Goal: Task Accomplishment & Management: Use online tool/utility

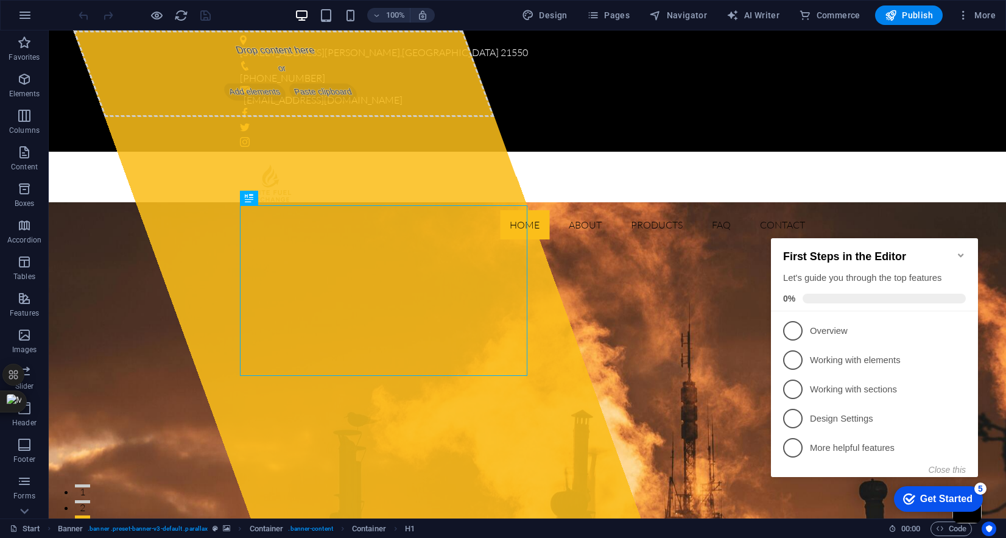
click at [964, 250] on icon "Minimize checklist" at bounding box center [961, 255] width 10 height 10
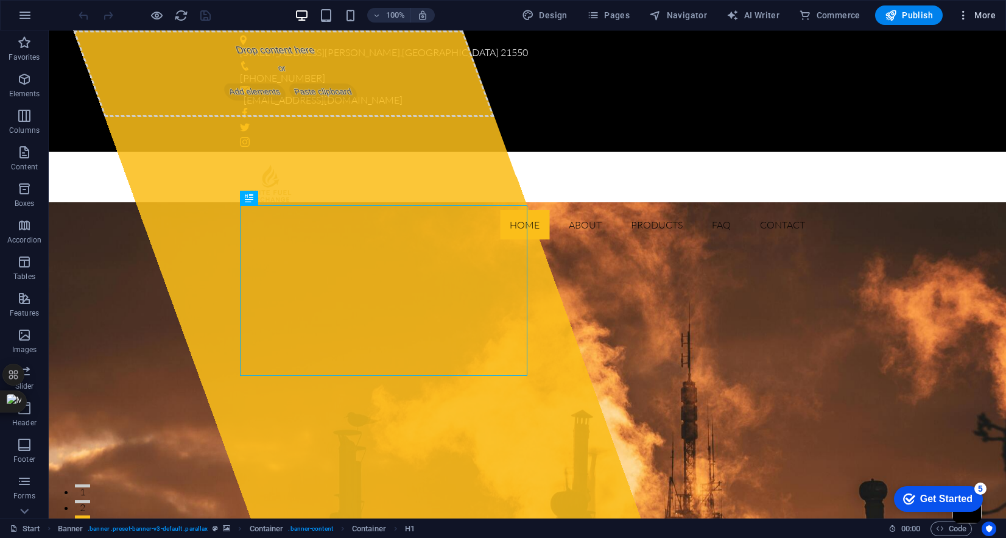
click at [964, 16] on icon "button" at bounding box center [963, 15] width 12 height 12
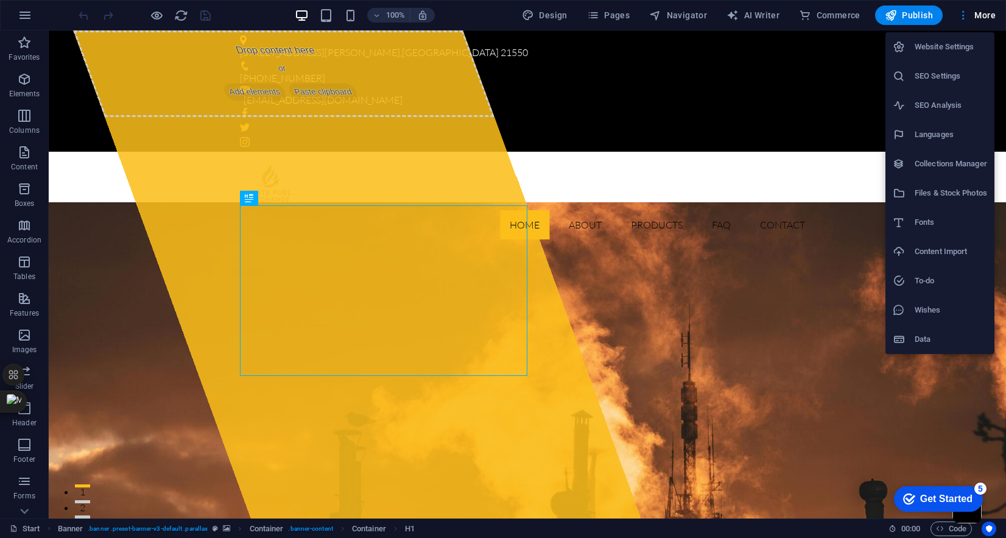
click at [936, 83] on h6 "SEO Settings" at bounding box center [951, 76] width 72 height 15
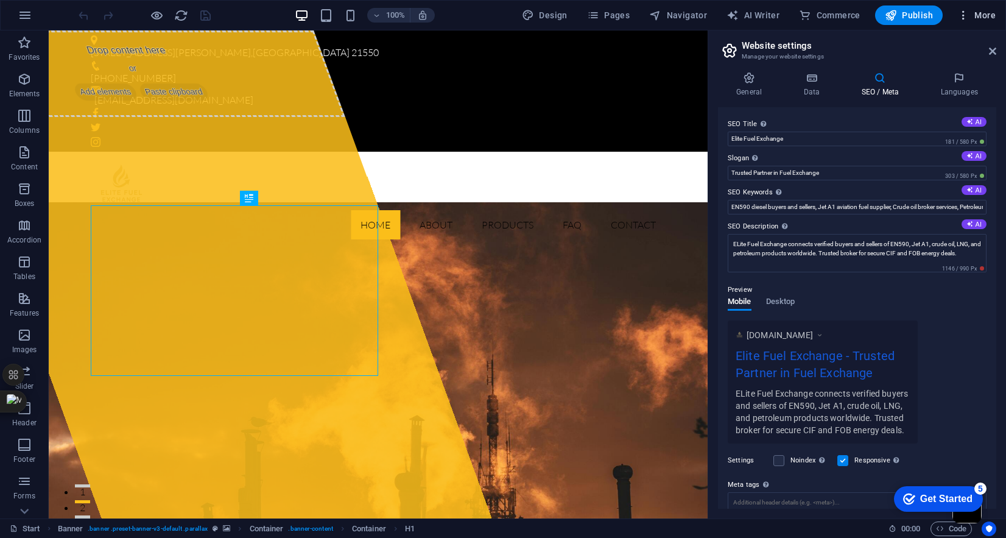
click at [980, 18] on span "More" at bounding box center [976, 15] width 38 height 12
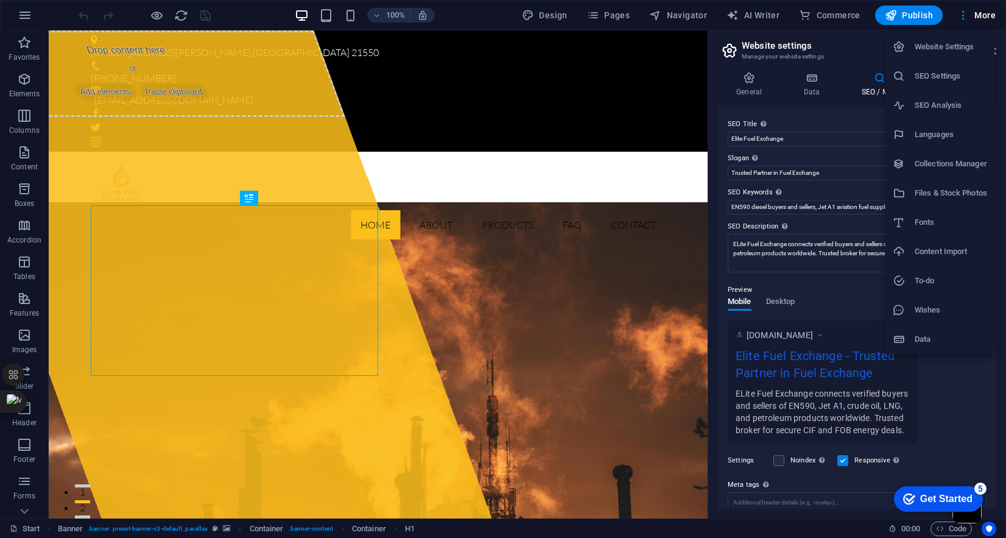
click at [943, 105] on h6 "SEO Analysis" at bounding box center [951, 105] width 72 height 15
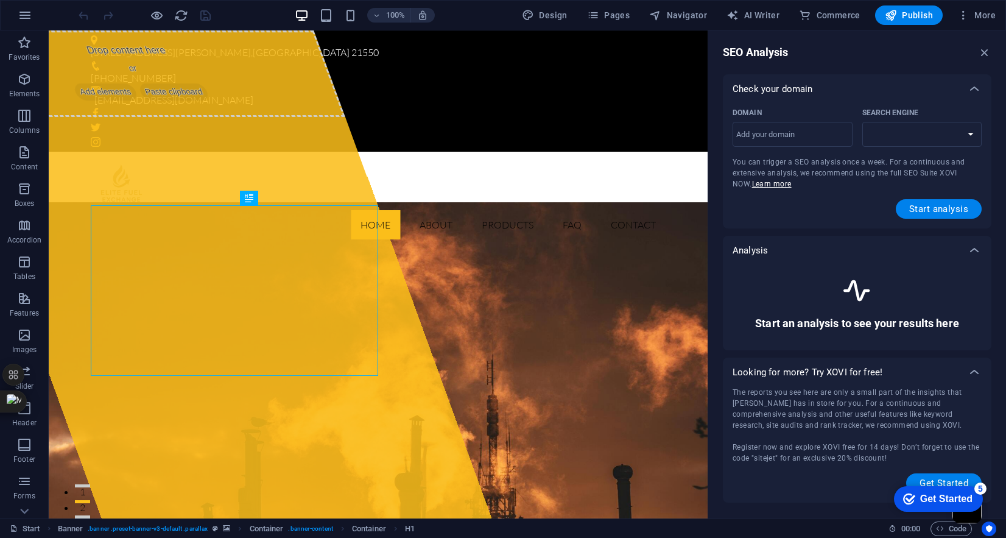
select select "google.com"
click at [779, 135] on input "Domain ​" at bounding box center [792, 134] width 120 height 19
paste input "https://elitefuelexchange.com/"
type input "elitefuelexchange.com"
click at [933, 211] on span "Start analysis" at bounding box center [938, 209] width 59 height 10
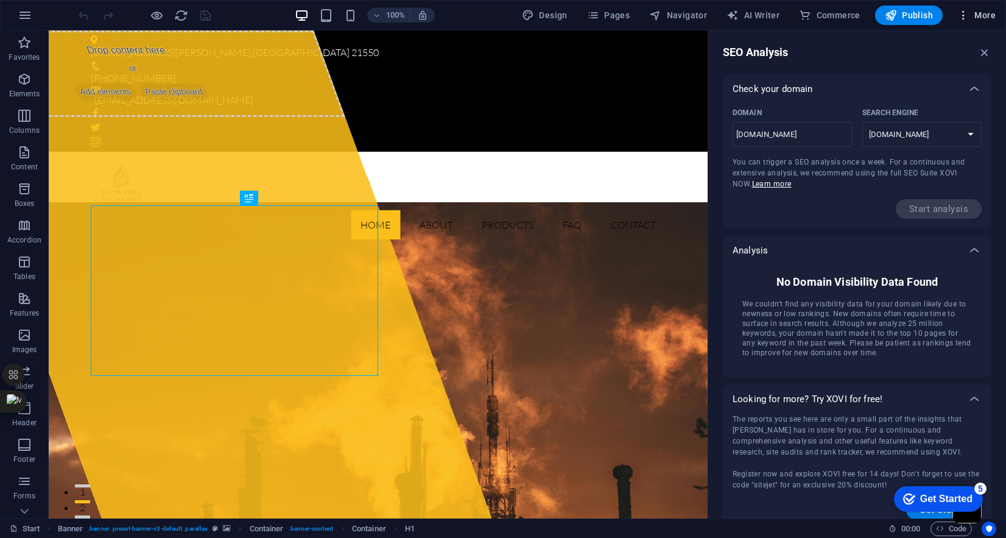
click at [982, 16] on span "More" at bounding box center [976, 15] width 38 height 12
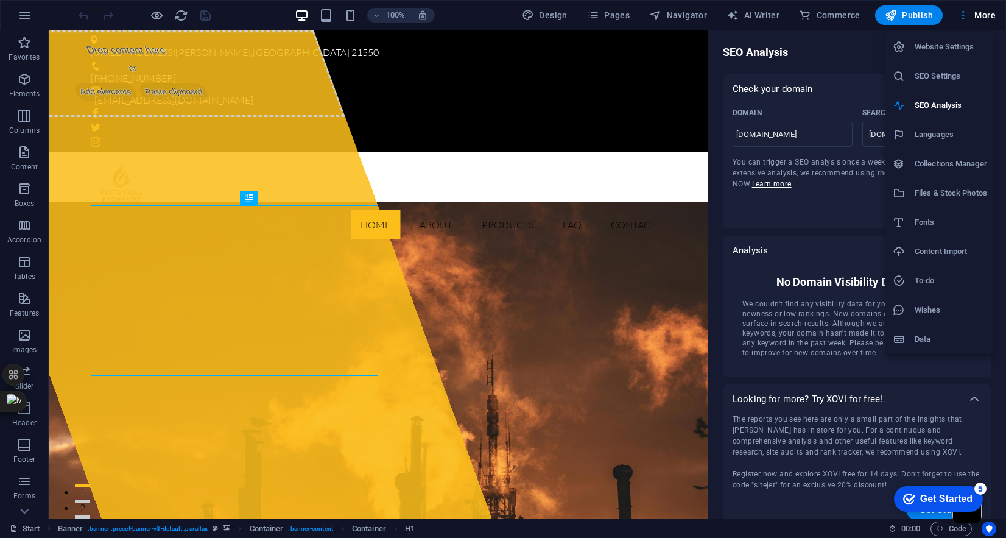
click at [946, 171] on li "Collections Manager" at bounding box center [939, 163] width 109 height 29
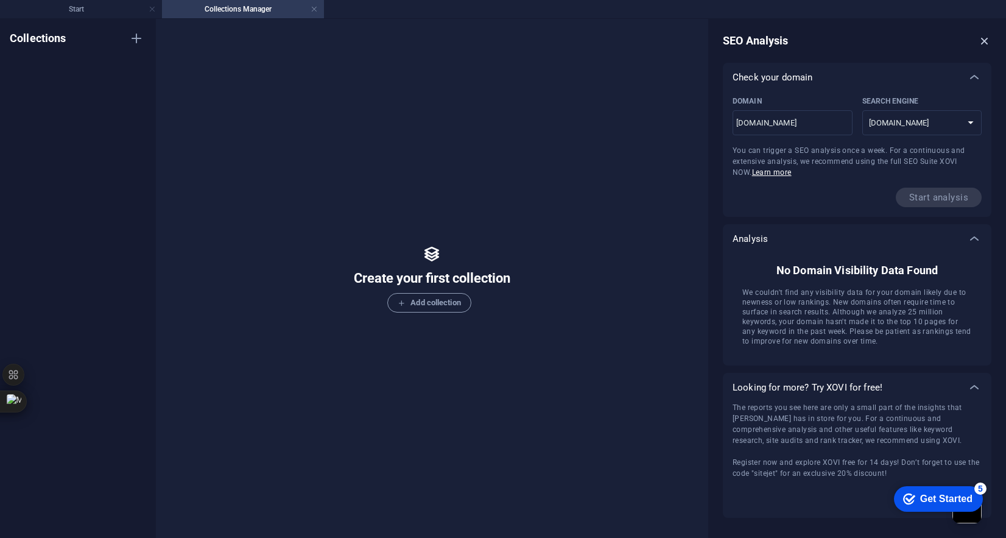
click at [986, 39] on icon "button" at bounding box center [984, 40] width 13 height 13
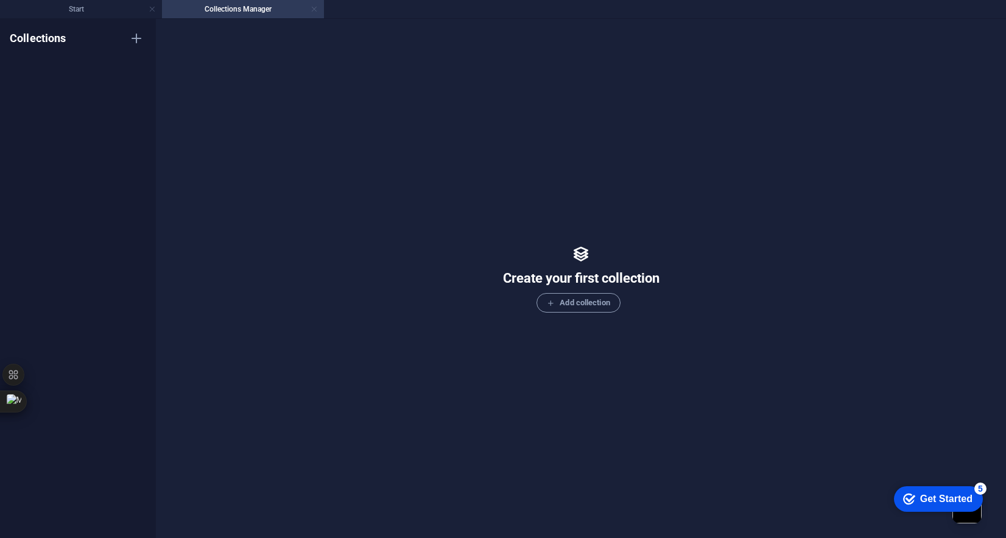
click at [313, 9] on link at bounding box center [314, 10] width 7 height 12
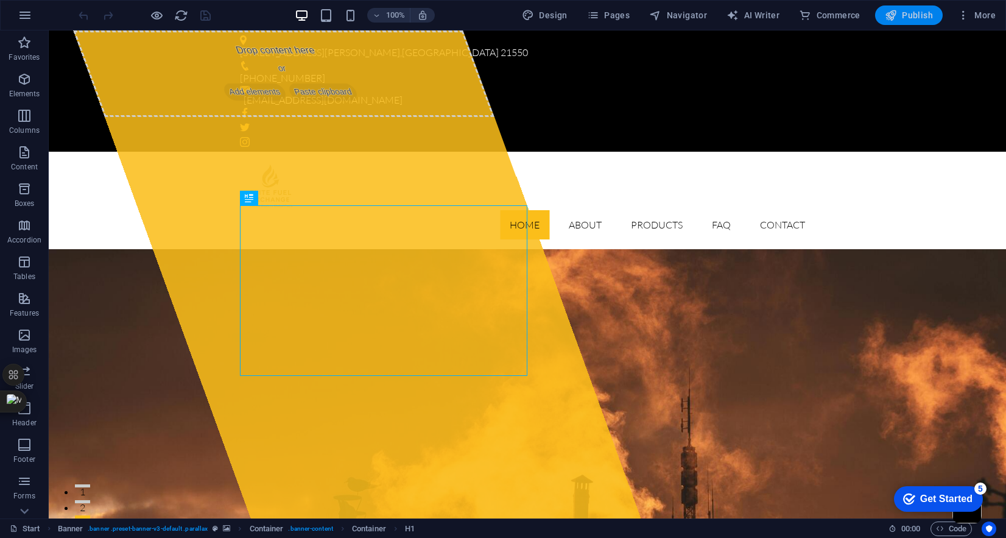
click at [891, 16] on icon "button" at bounding box center [891, 15] width 12 height 12
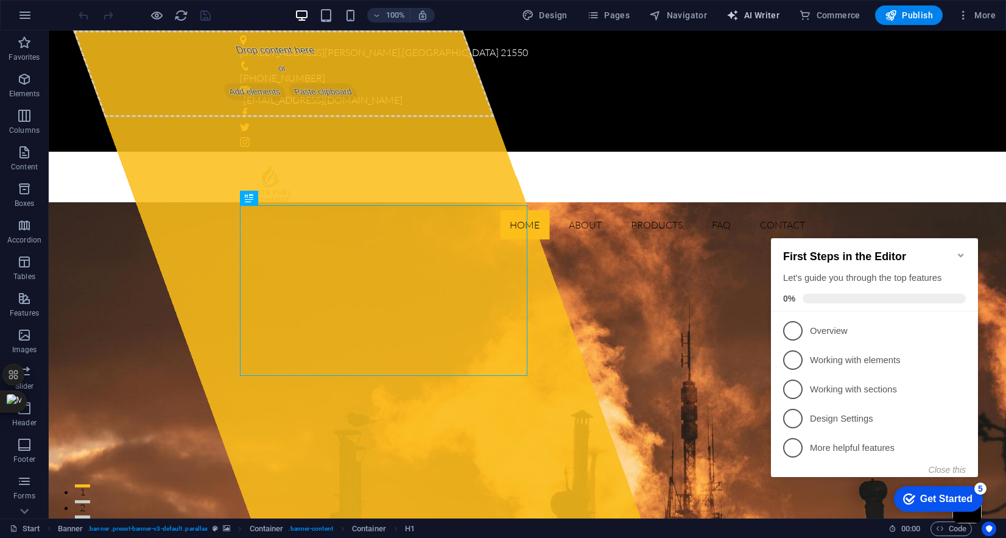
click at [757, 17] on span "AI Writer" at bounding box center [752, 15] width 53 height 12
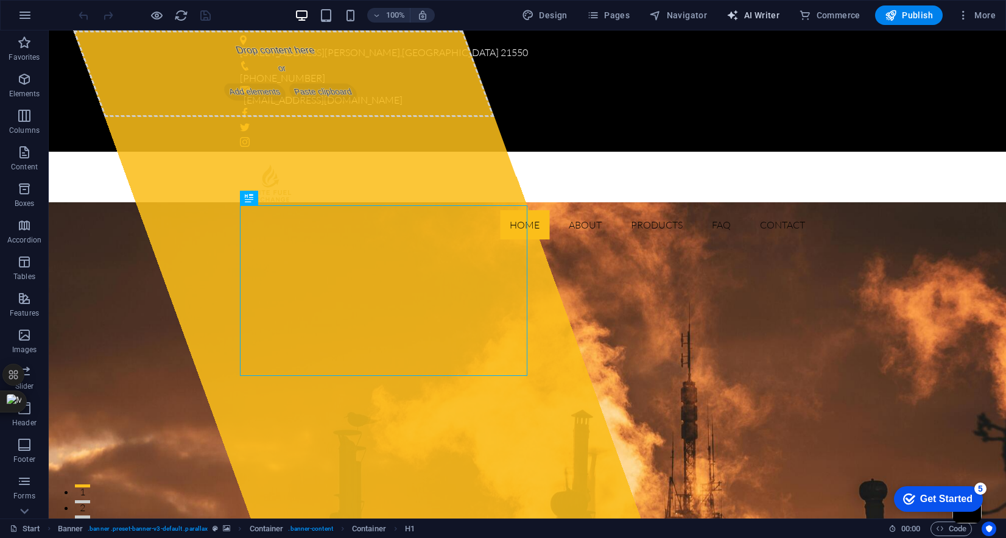
select select "English"
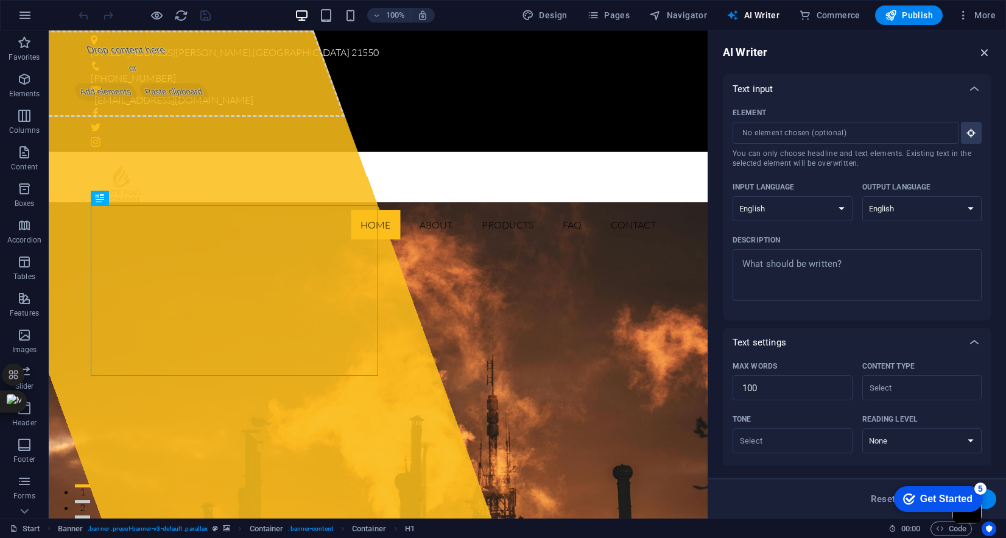
click at [983, 54] on icon "button" at bounding box center [984, 52] width 13 height 13
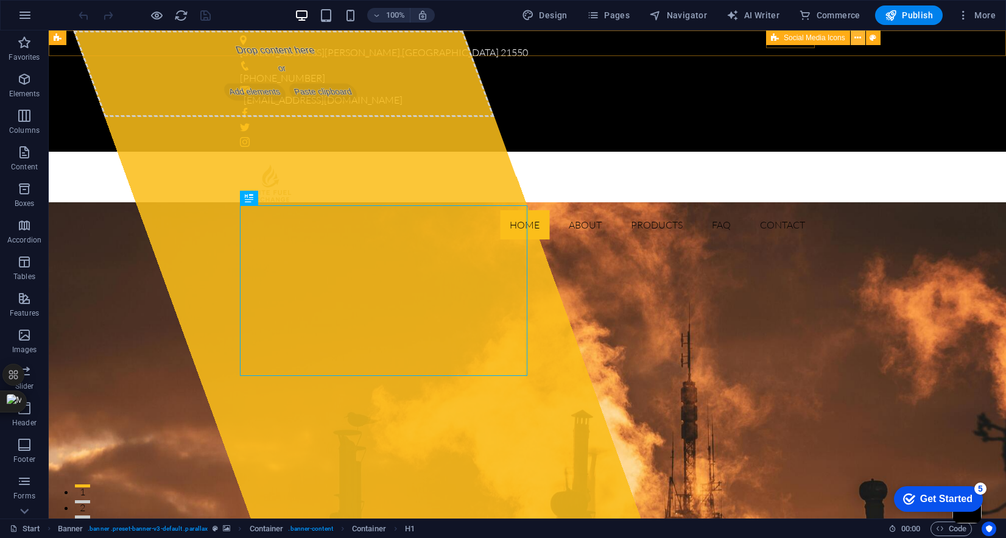
click at [858, 36] on icon at bounding box center [857, 38] width 7 height 13
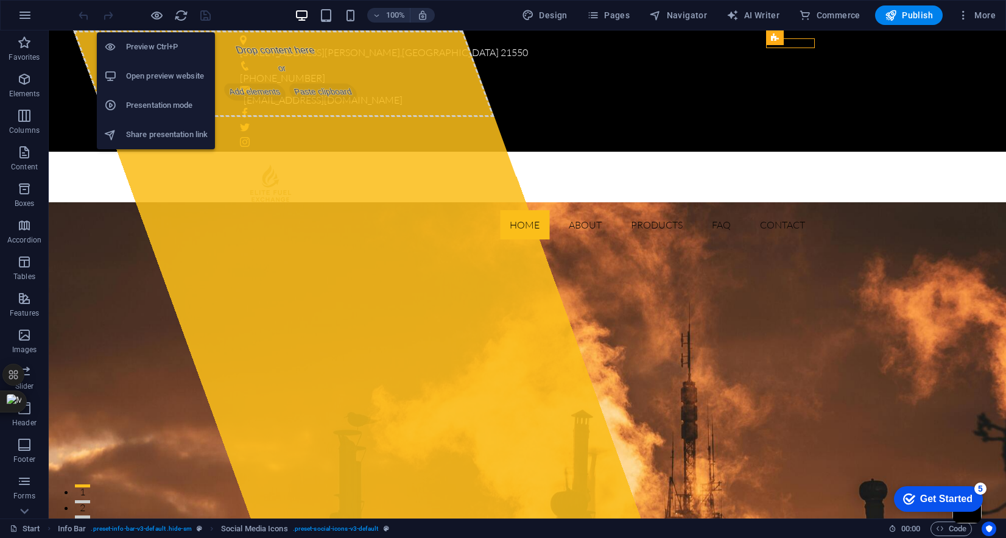
click at [162, 51] on h6 "Preview Ctrl+P" at bounding box center [167, 47] width 82 height 15
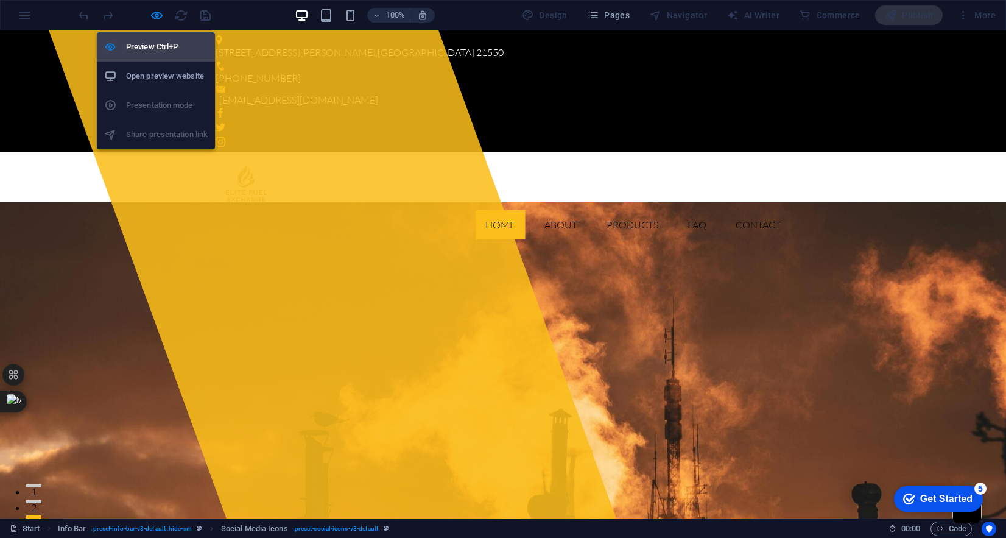
click at [162, 51] on h6 "Preview Ctrl+P" at bounding box center [167, 47] width 82 height 15
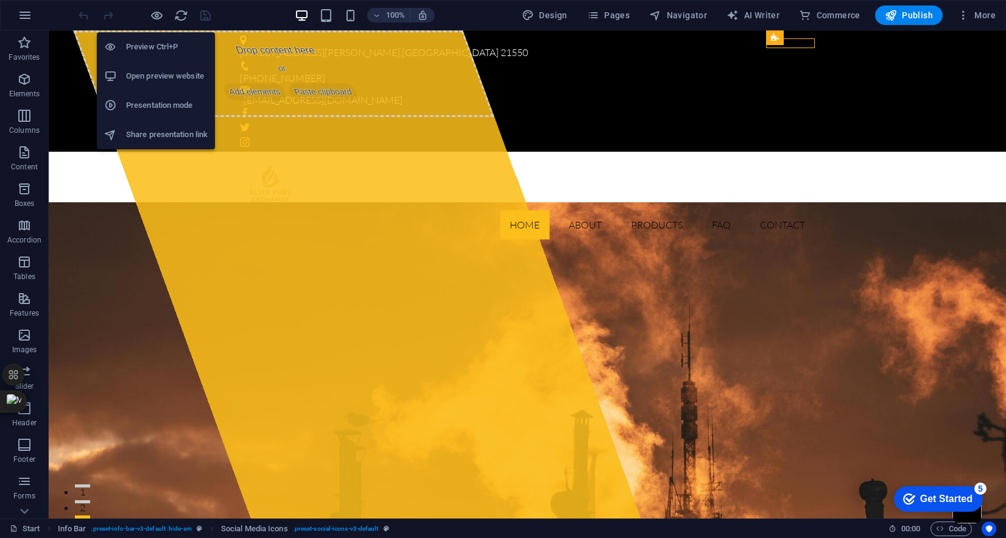
click at [162, 51] on h6 "Preview Ctrl+P" at bounding box center [167, 47] width 82 height 15
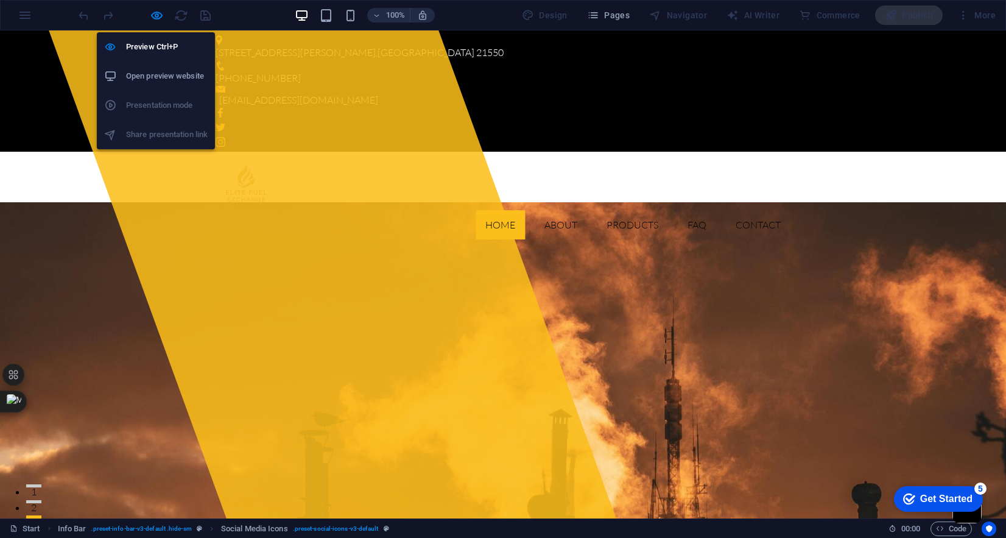
click at [160, 79] on h6 "Open preview website" at bounding box center [167, 76] width 82 height 15
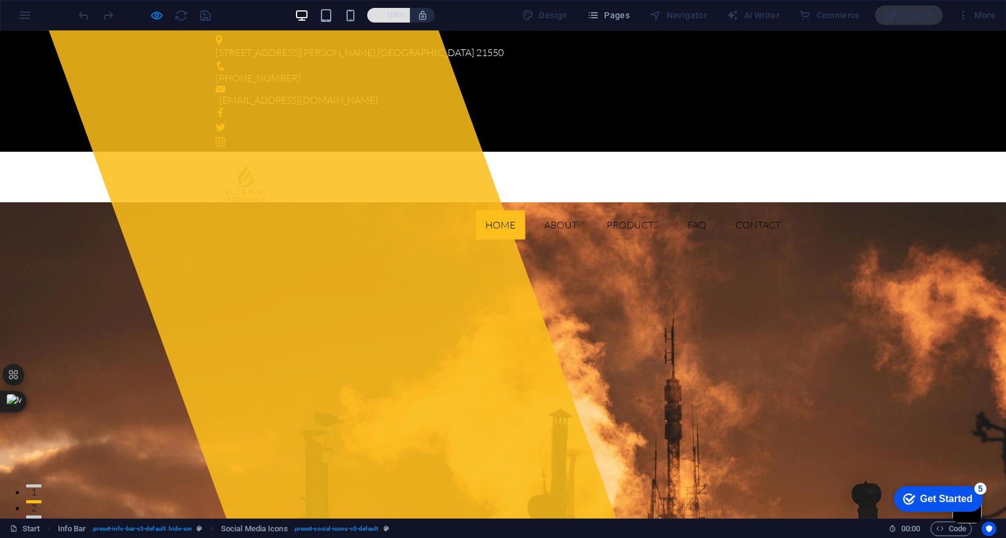
click at [383, 16] on span "100%" at bounding box center [388, 15] width 33 height 15
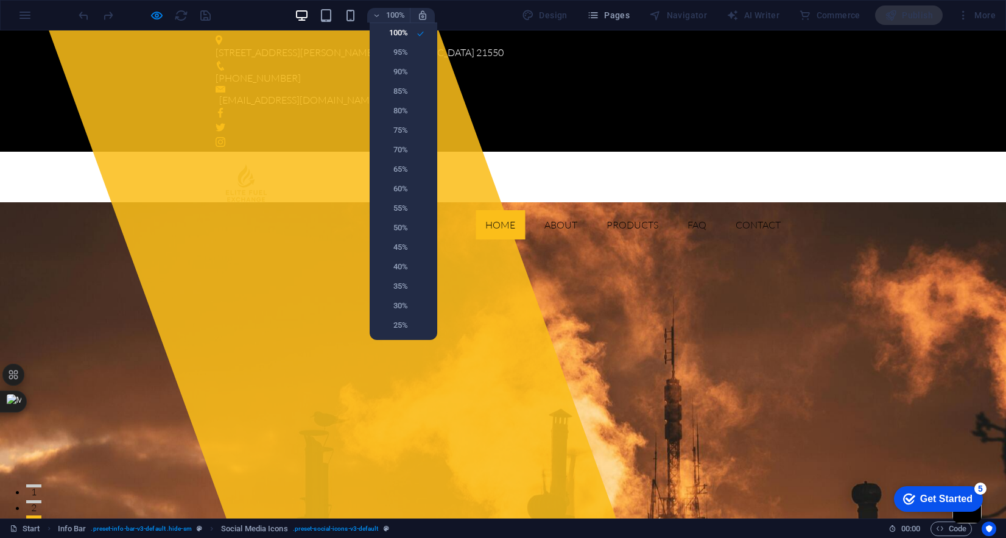
click at [477, 16] on div at bounding box center [503, 269] width 1006 height 538
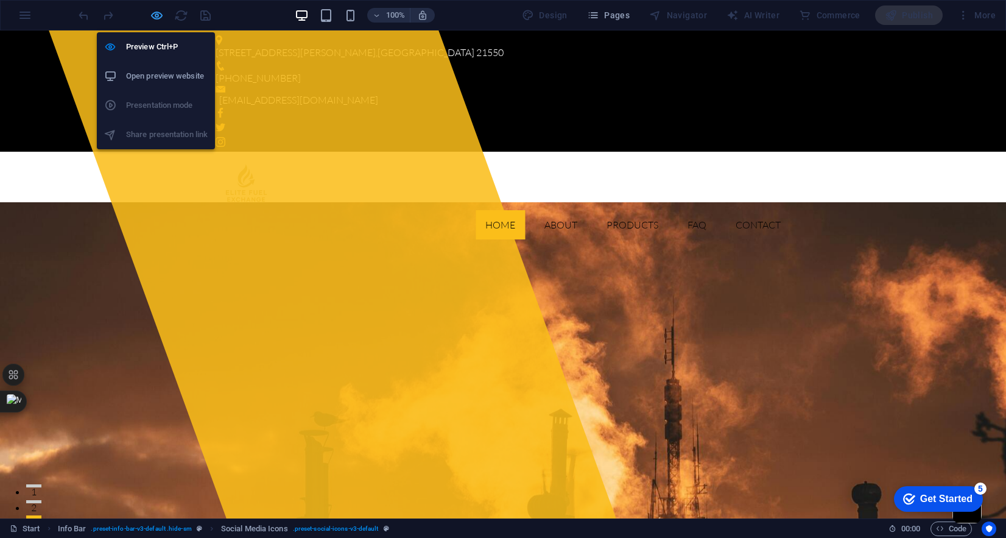
click at [156, 12] on icon "button" at bounding box center [157, 16] width 14 height 14
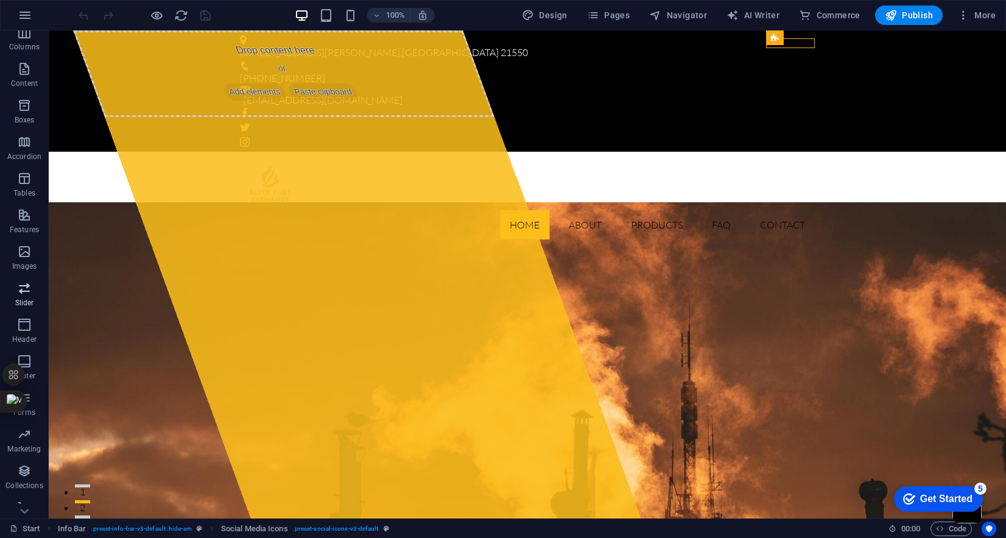
scroll to position [97, 0]
click at [947, 530] on span "Code" at bounding box center [951, 528] width 30 height 15
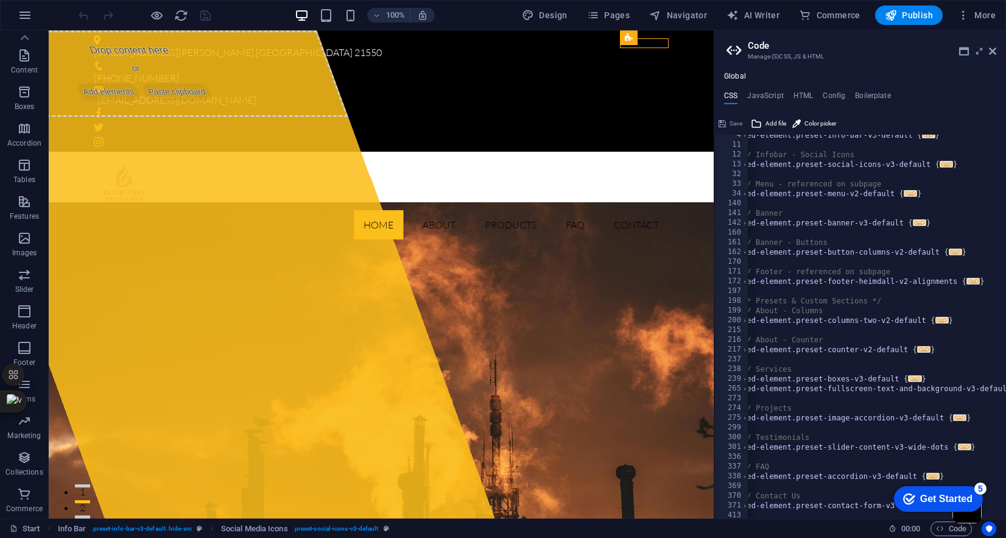
scroll to position [0, 6]
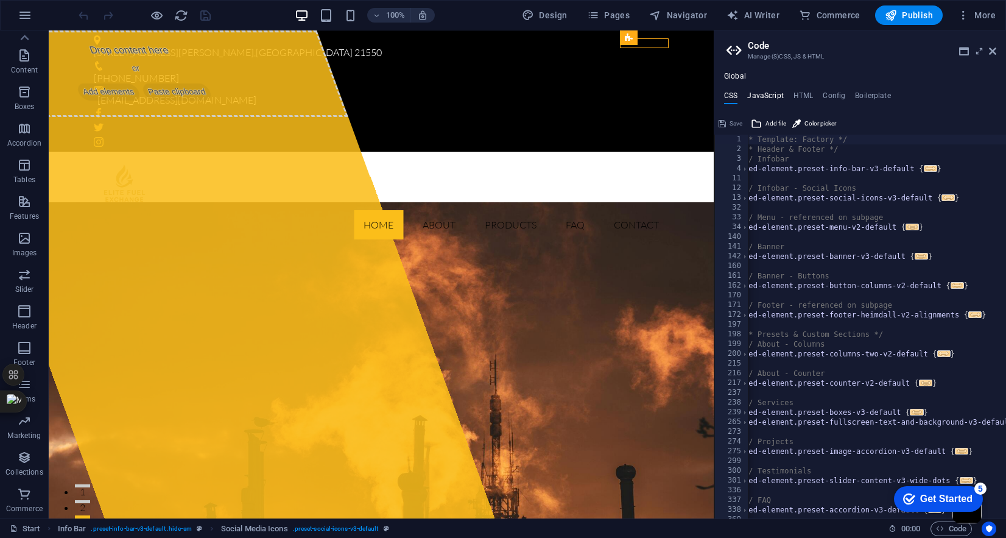
click at [763, 94] on h4 "JavaScript" at bounding box center [765, 97] width 36 height 13
type textarea "/* JS for preset "Menu V2" */"
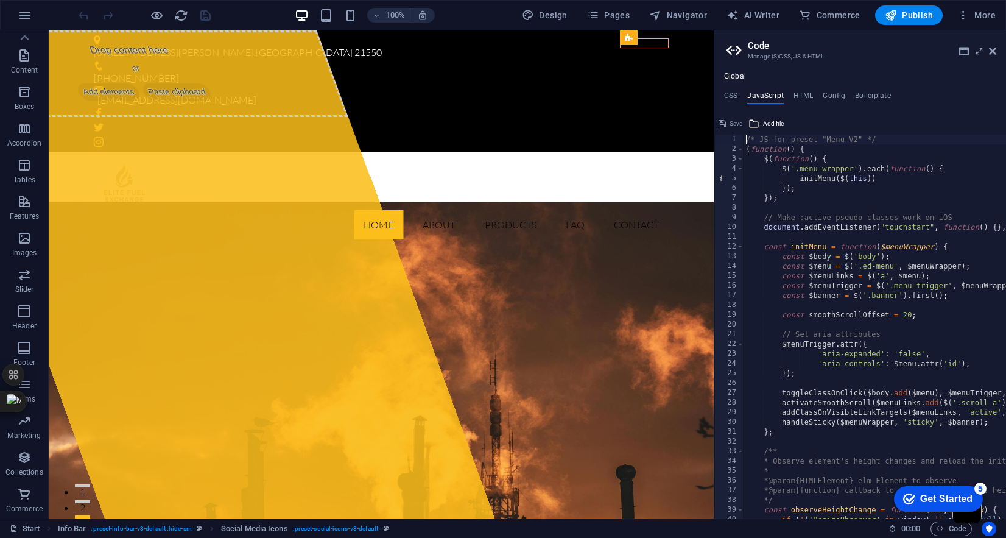
click at [803, 90] on div "Global CSS JavaScript HTML Config Boilerplate /* Template: Factory */ 1 2 3 4 1…" at bounding box center [860, 295] width 292 height 446
click at [803, 96] on h4 "HTML" at bounding box center [803, 97] width 20 height 13
type textarea "<a href="#main-content" class="wv-link-content button">Skip to main content</a>"
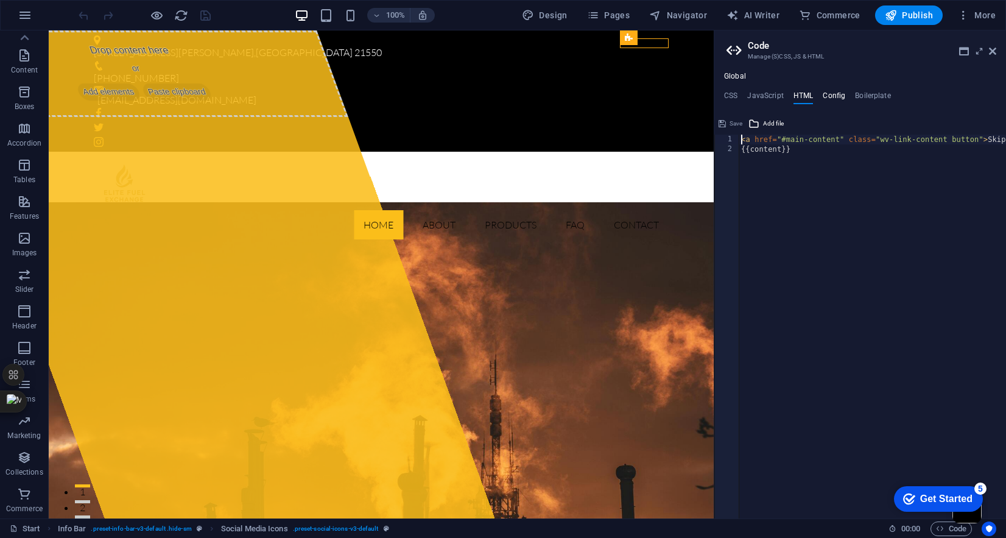
click at [835, 93] on h4 "Config" at bounding box center [834, 97] width 23 height 13
type textarea "$lh-all: (1.6, 1.5, null);"
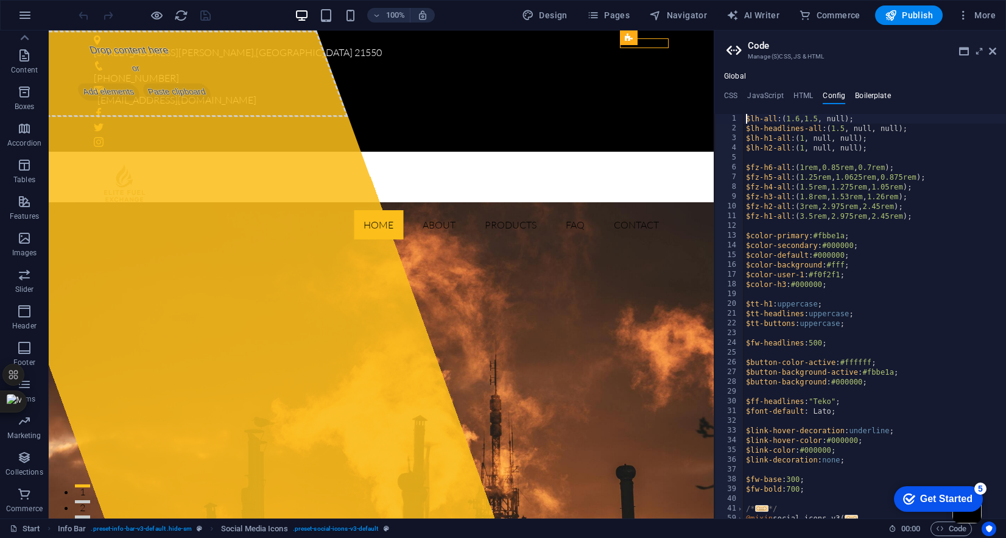
click at [869, 92] on h4 "Boilerplate" at bounding box center [873, 97] width 36 height 13
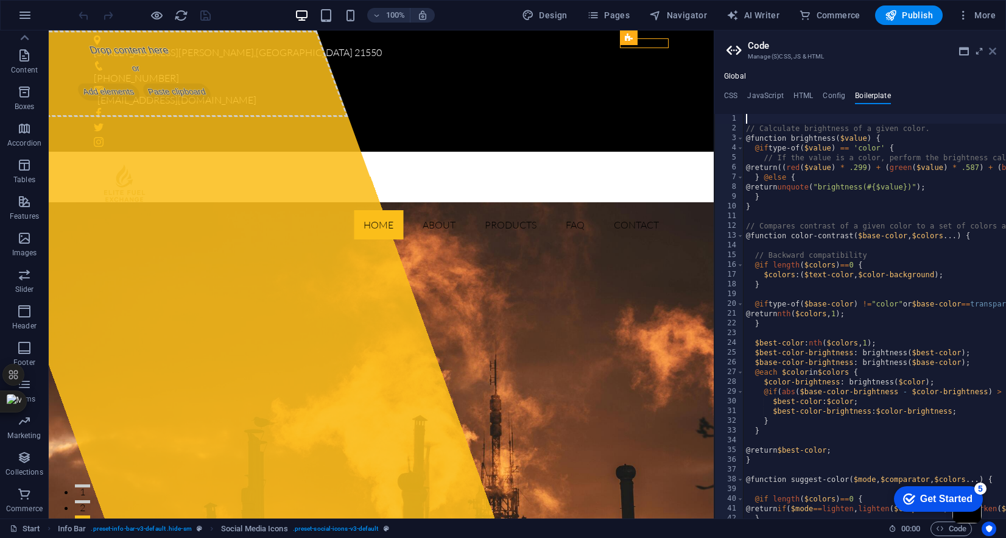
click at [995, 52] on icon at bounding box center [992, 51] width 7 height 10
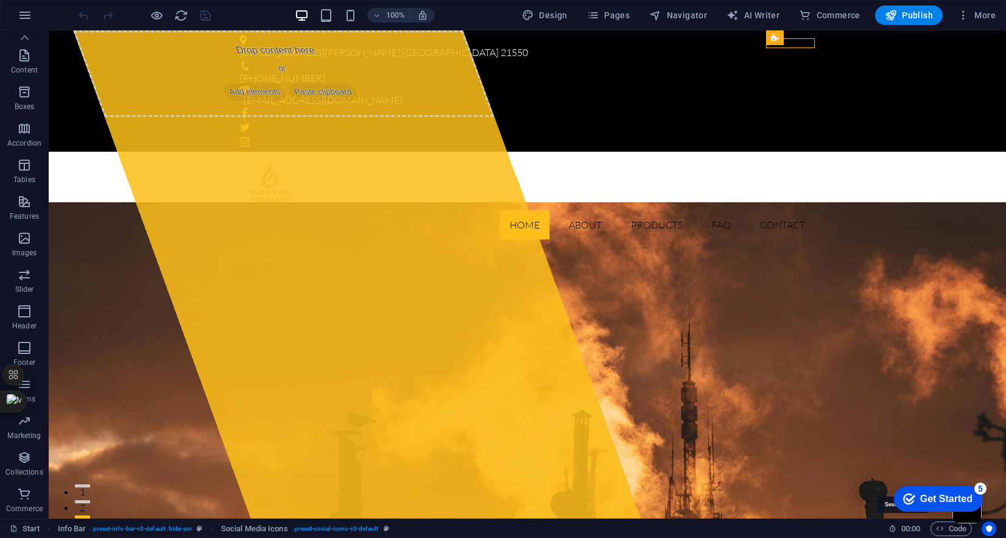
click at [908, 529] on span "00 : 00" at bounding box center [910, 528] width 19 height 15
click at [892, 528] on icon at bounding box center [892, 528] width 8 height 8
drag, startPoint x: 945, startPoint y: 494, endPoint x: 1795, endPoint y: 860, distance: 925.2
click html "checkmark Get Started 5 First Steps in the Editor Let's guide you through the t…"
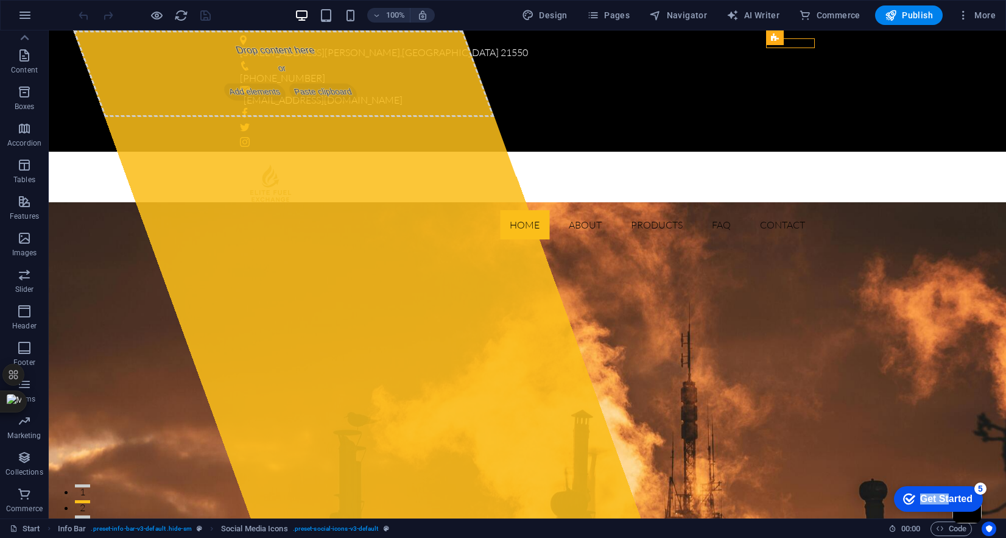
click at [980, 487] on div "5" at bounding box center [980, 488] width 12 height 12
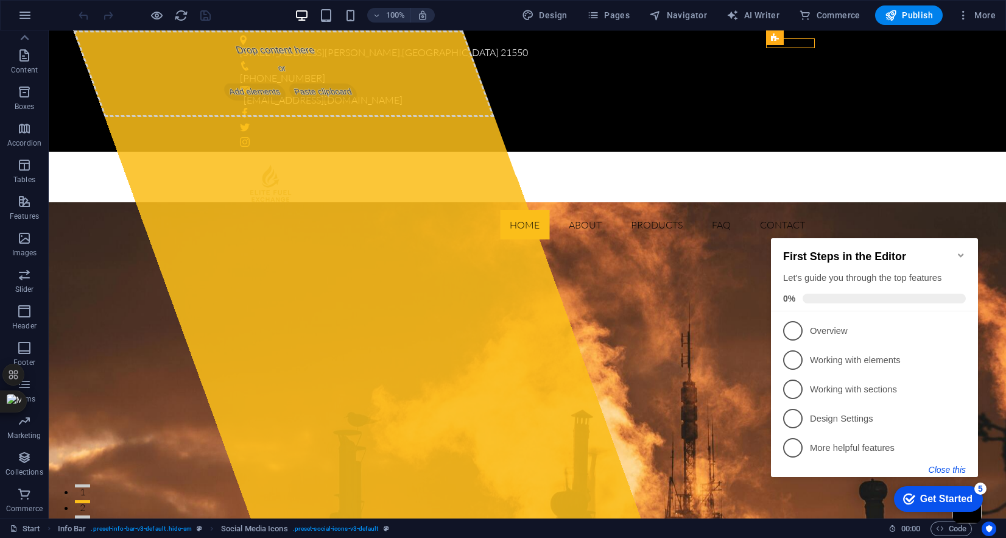
click at [952, 468] on button "Close this" at bounding box center [947, 470] width 37 height 10
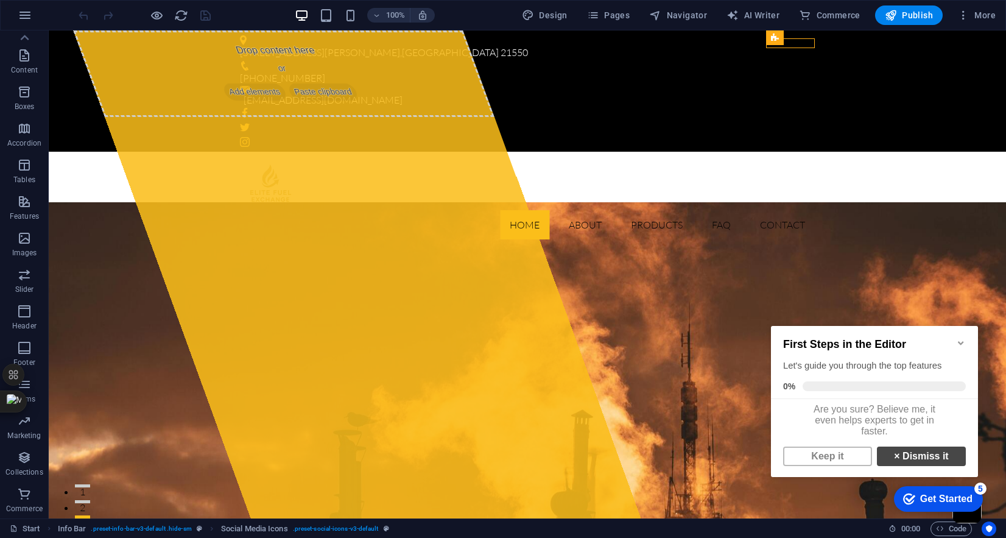
click at [929, 462] on link "× Dismiss it" at bounding box center [921, 455] width 89 height 19
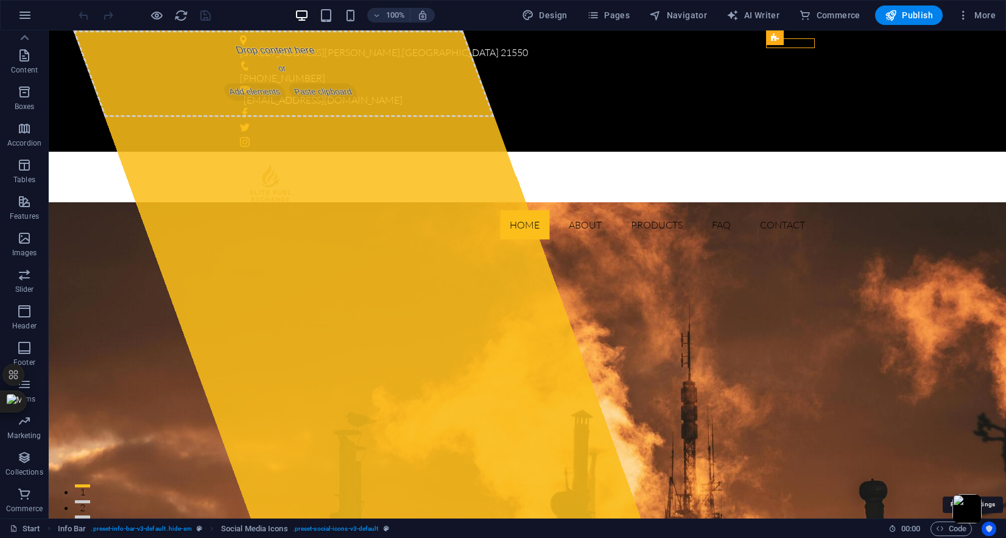
click at [989, 527] on icon "Usercentrics" at bounding box center [989, 528] width 9 height 9
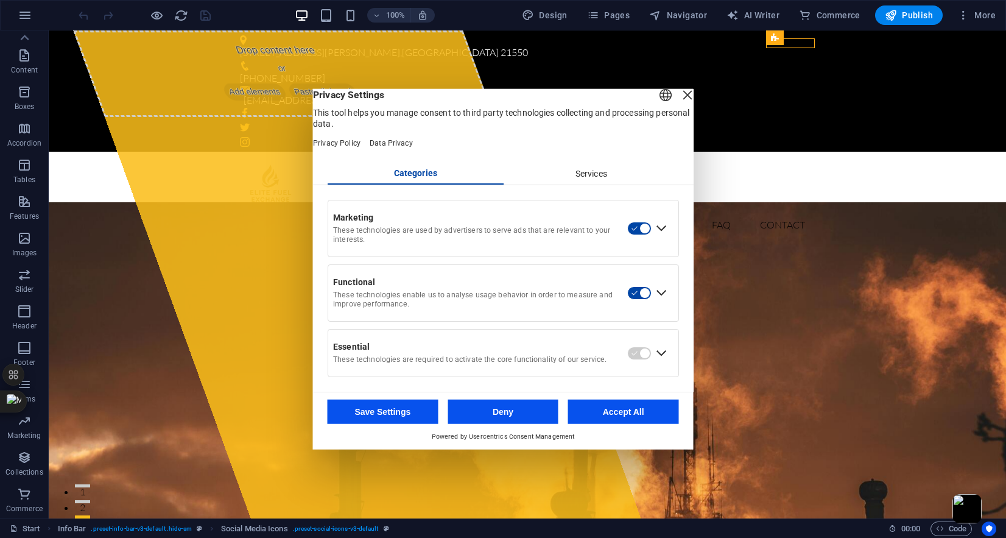
click at [614, 423] on button "Accept All" at bounding box center [623, 411] width 111 height 24
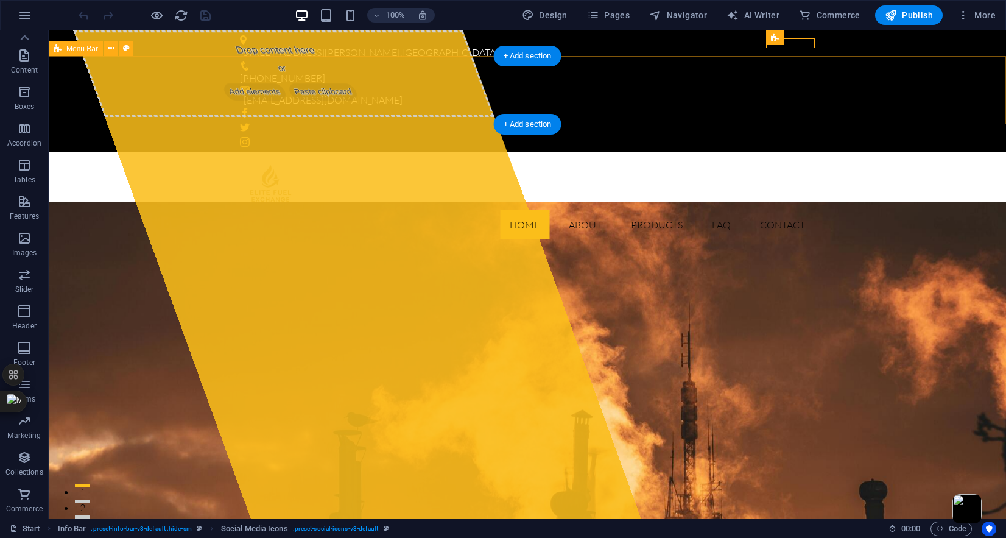
click at [894, 152] on div "Home About Products FAQ Contact" at bounding box center [527, 200] width 957 height 97
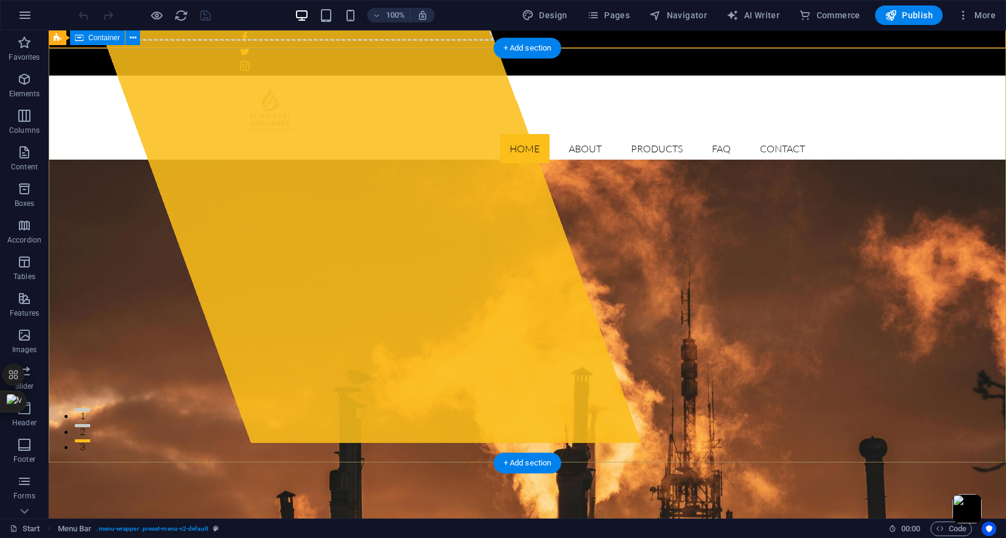
scroll to position [67, 0]
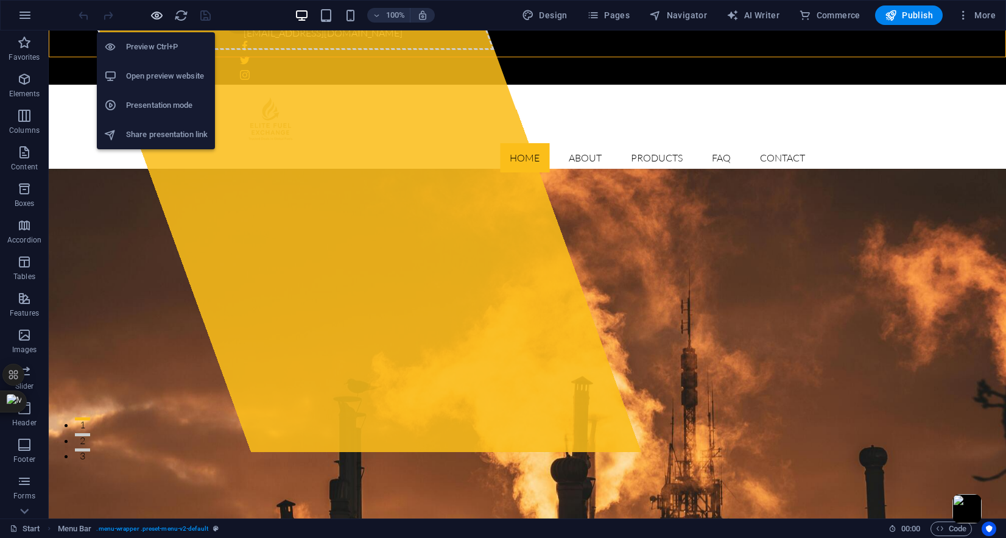
click at [152, 13] on icon "button" at bounding box center [157, 16] width 14 height 14
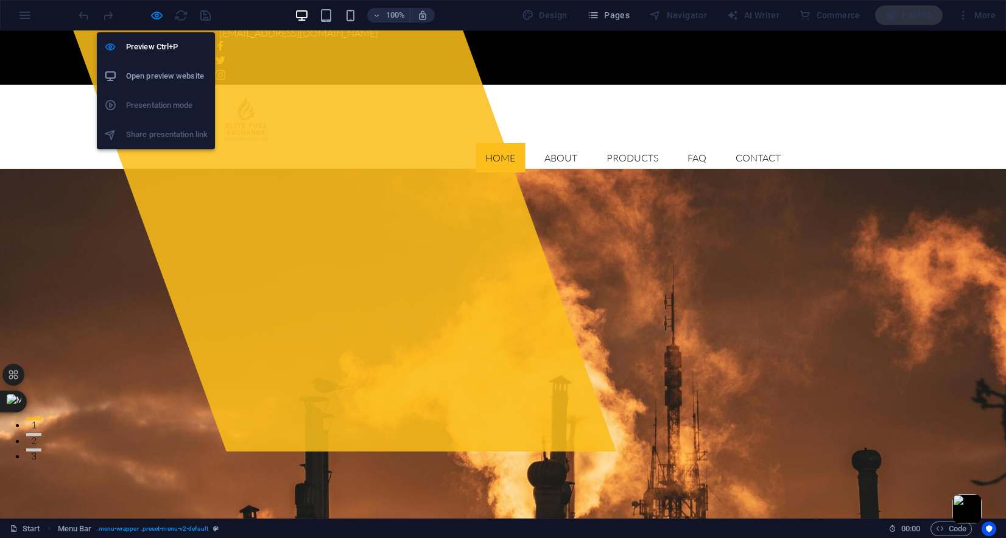
click at [147, 74] on h6 "Open preview website" at bounding box center [167, 76] width 82 height 15
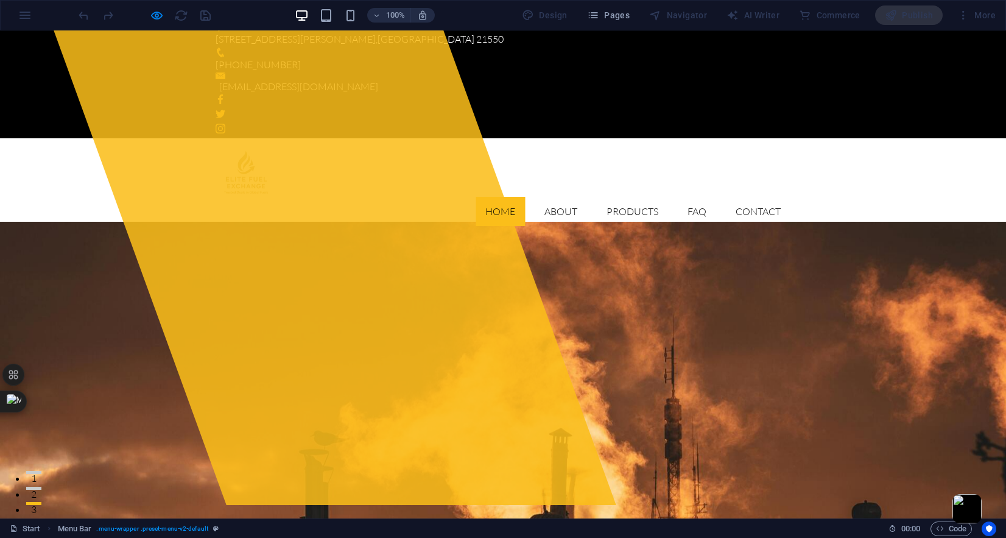
scroll to position [0, 0]
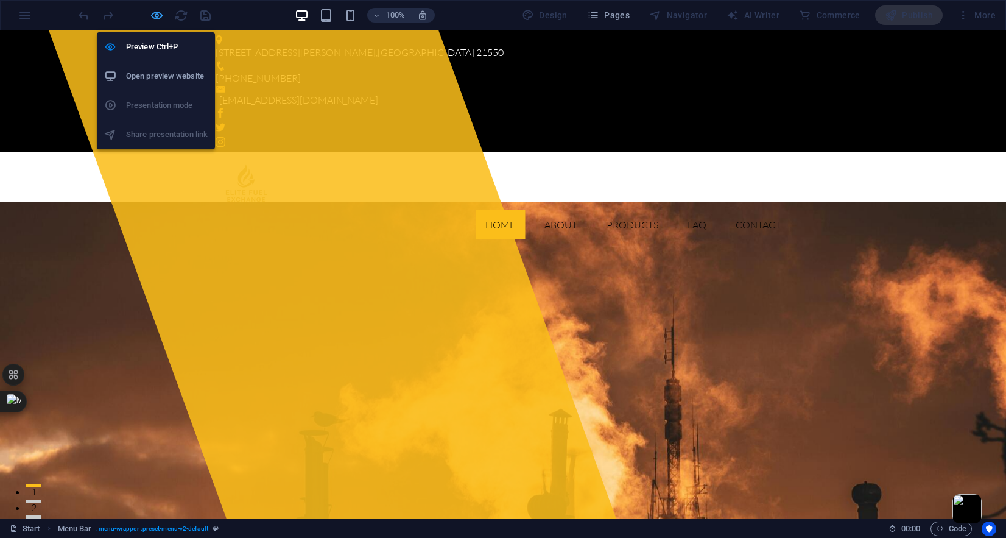
click at [155, 15] on icon "button" at bounding box center [157, 16] width 14 height 14
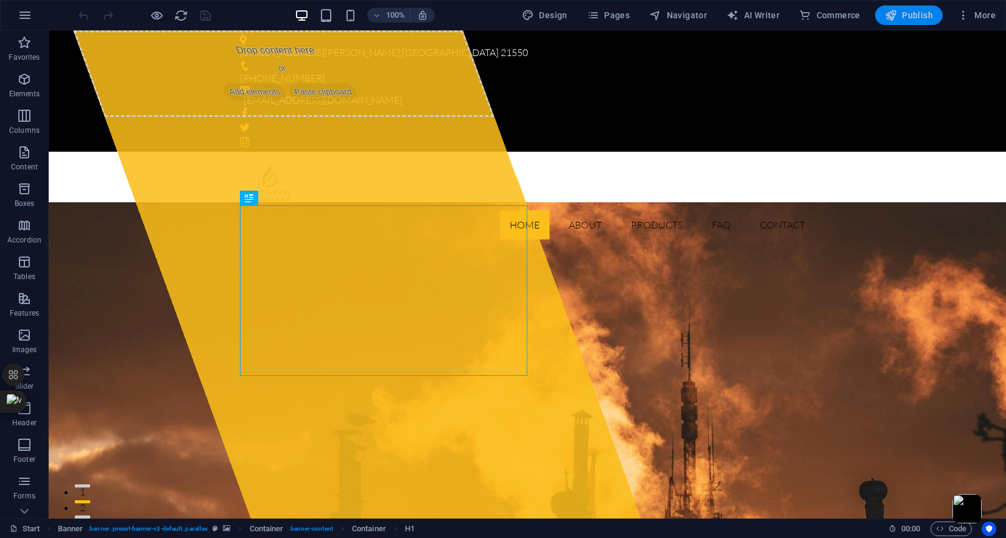
click at [908, 18] on span "Publish" at bounding box center [909, 15] width 48 height 12
